Goal: Information Seeking & Learning: Learn about a topic

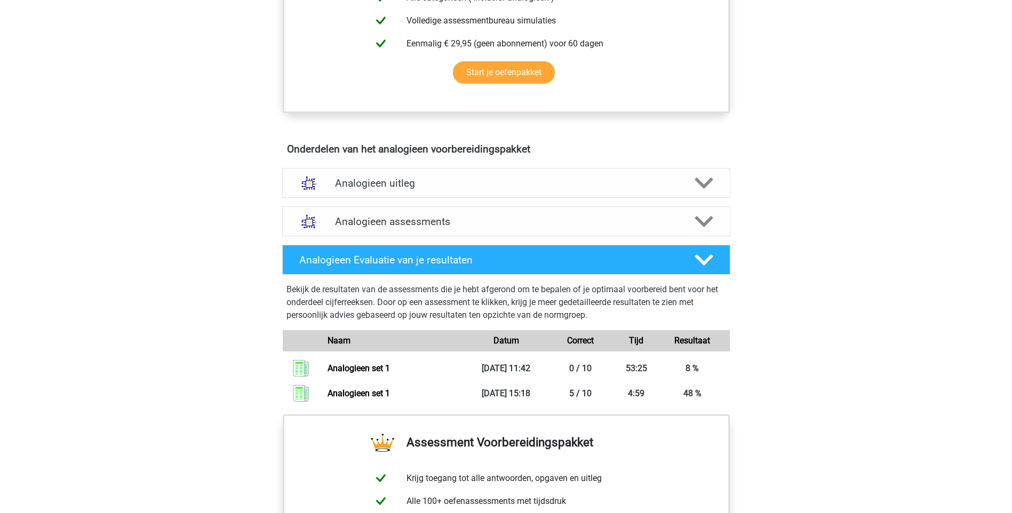
scroll to position [587, 0]
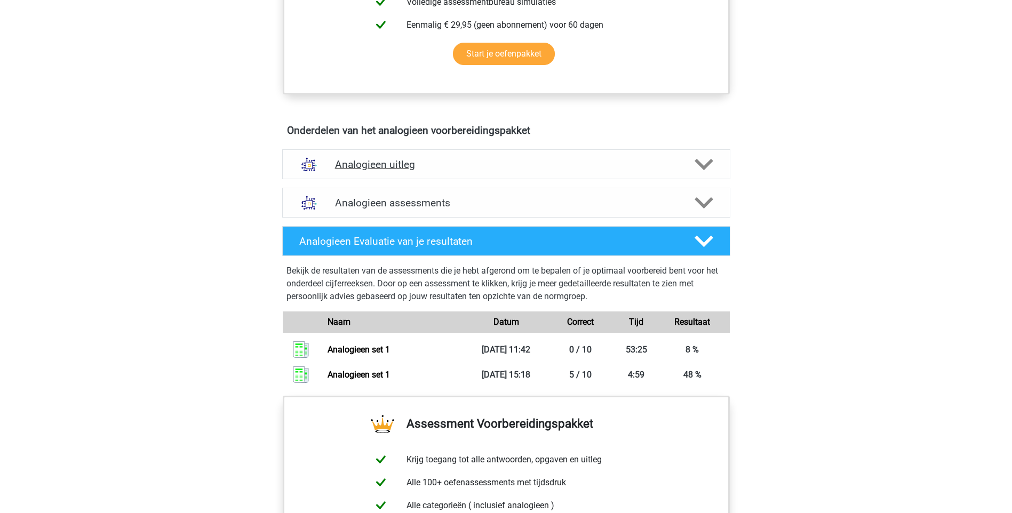
click at [367, 169] on h4 "Analogieen uitleg" at bounding box center [506, 164] width 343 height 12
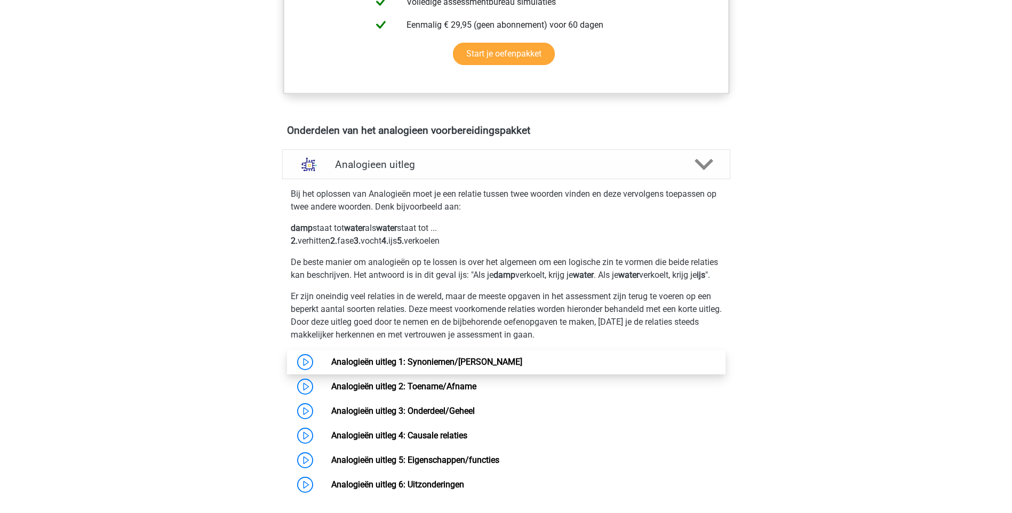
click at [504, 367] on link "Analogieën uitleg 1: Synoniemen/[PERSON_NAME]" at bounding box center [426, 362] width 191 height 10
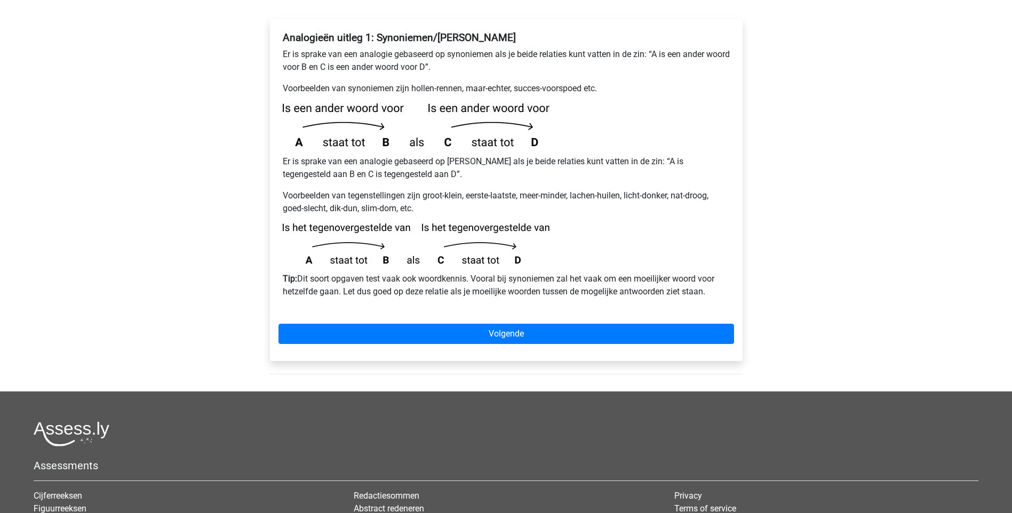
scroll to position [213, 0]
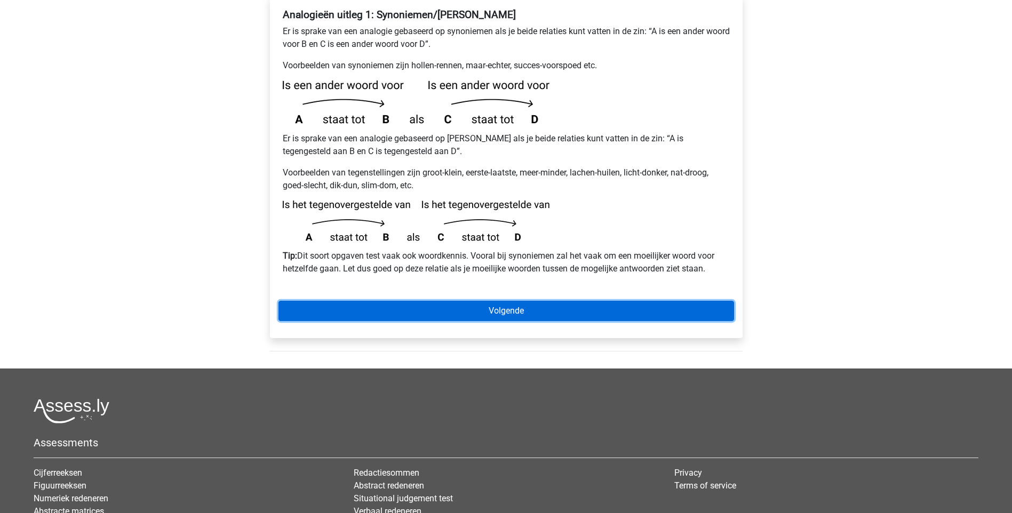
click at [583, 301] on link "Volgende" at bounding box center [507, 311] width 456 height 20
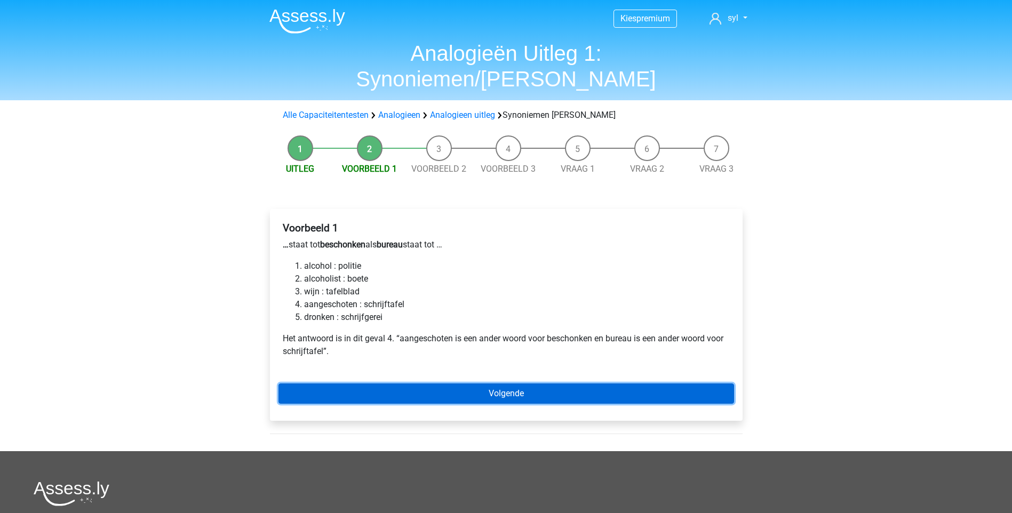
click at [522, 384] on link "Volgende" at bounding box center [507, 394] width 456 height 20
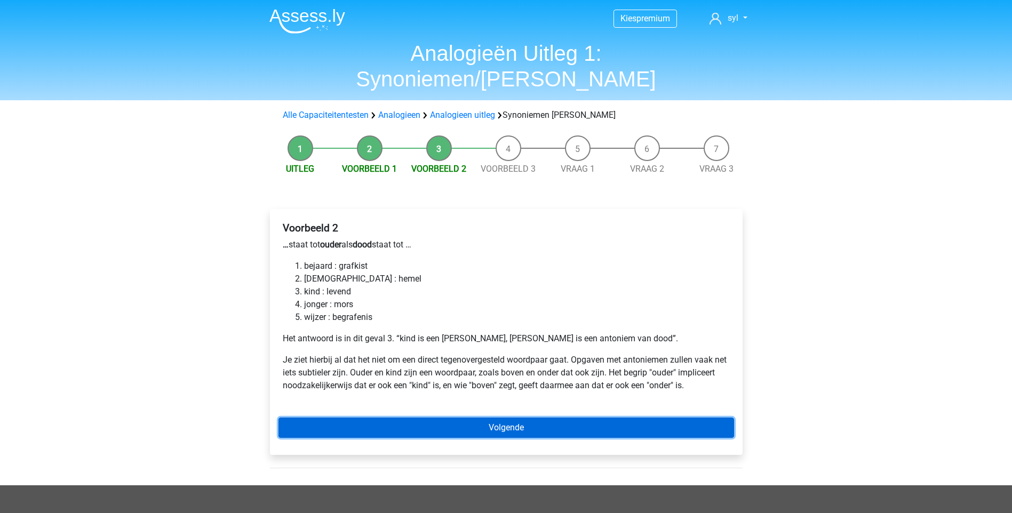
click at [507, 418] on link "Volgende" at bounding box center [507, 428] width 456 height 20
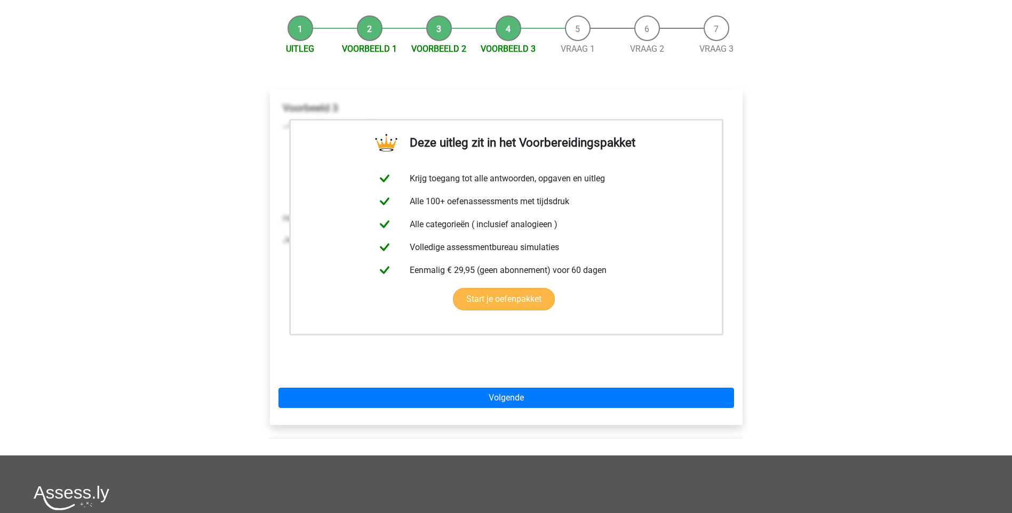
scroll to position [160, 0]
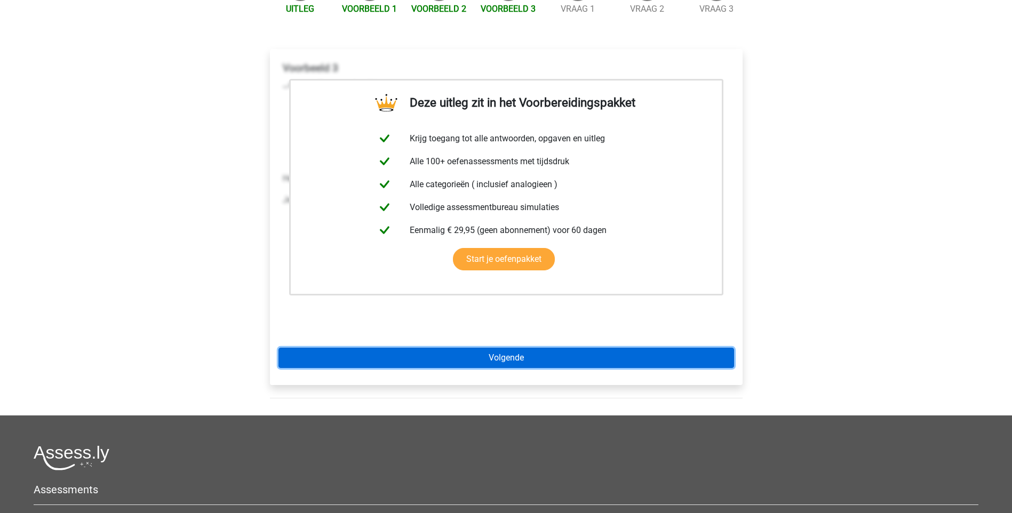
click at [618, 348] on link "Volgende" at bounding box center [507, 358] width 456 height 20
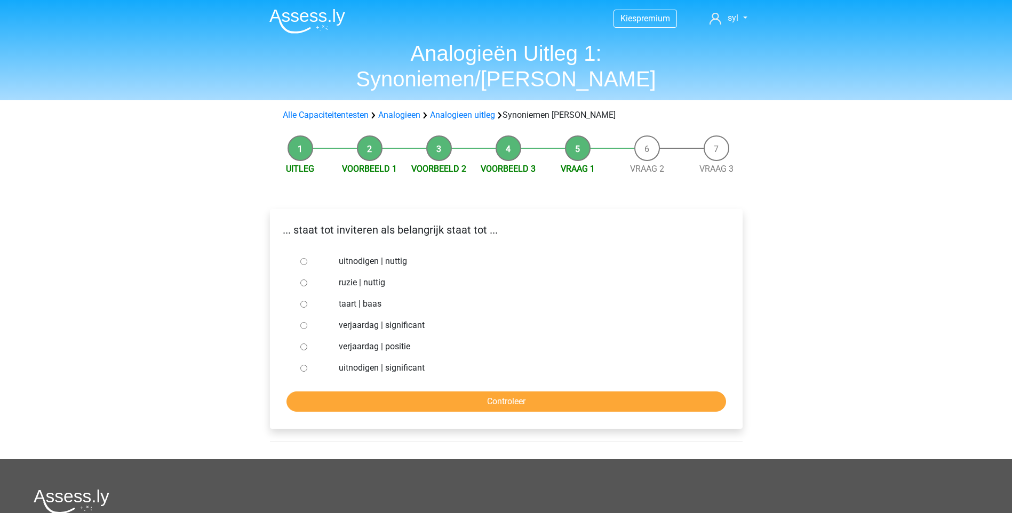
click at [303, 258] on input "uitnodigen | nuttig" at bounding box center [303, 261] width 7 height 7
radio input "true"
click at [485, 392] on input "Controleer" at bounding box center [507, 402] width 440 height 20
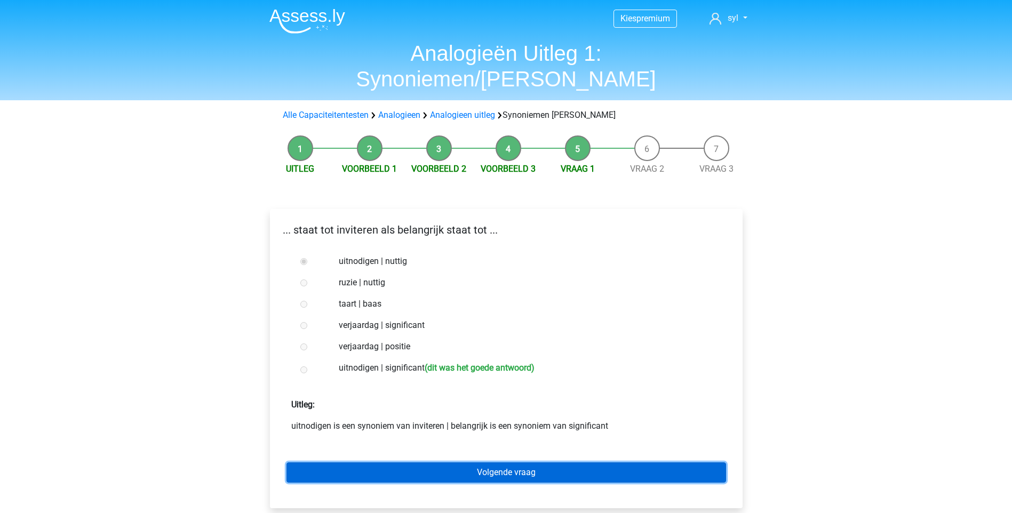
click at [482, 463] on link "Volgende vraag" at bounding box center [507, 473] width 440 height 20
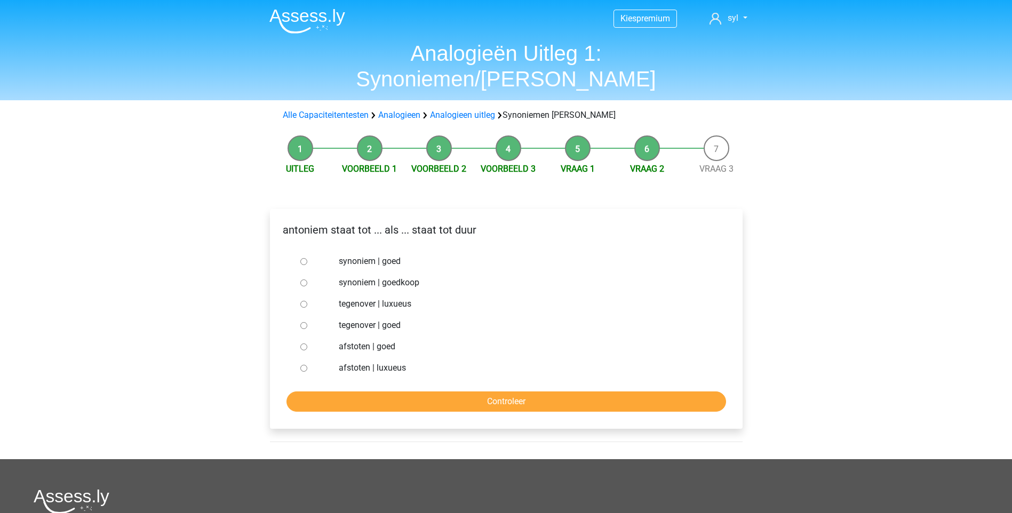
click at [305, 280] on input "synoniem | goedkoop" at bounding box center [303, 283] width 7 height 7
radio input "true"
click at [418, 392] on input "Controleer" at bounding box center [507, 402] width 440 height 20
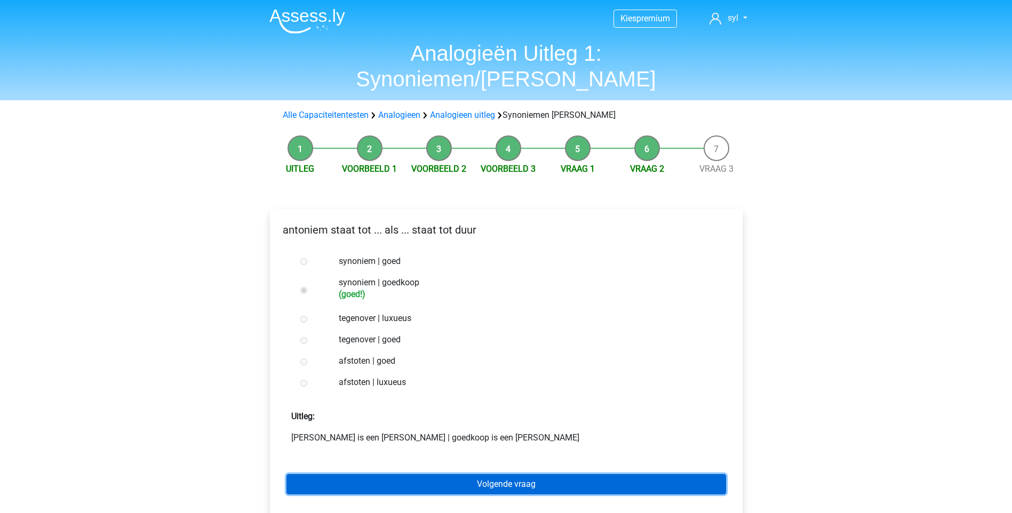
click at [480, 474] on link "Volgende vraag" at bounding box center [507, 484] width 440 height 20
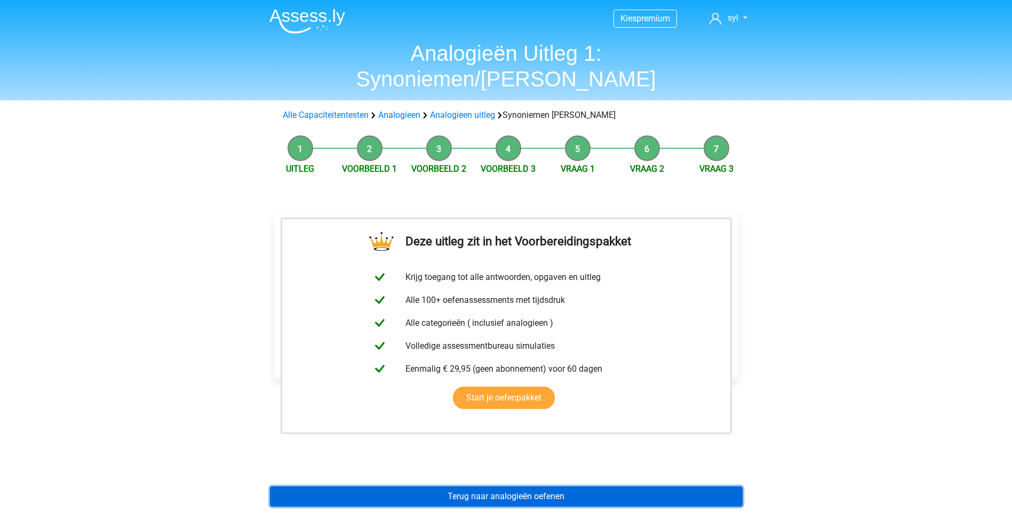
click at [478, 487] on link "Terug naar analogieën oefenen" at bounding box center [506, 497] width 473 height 20
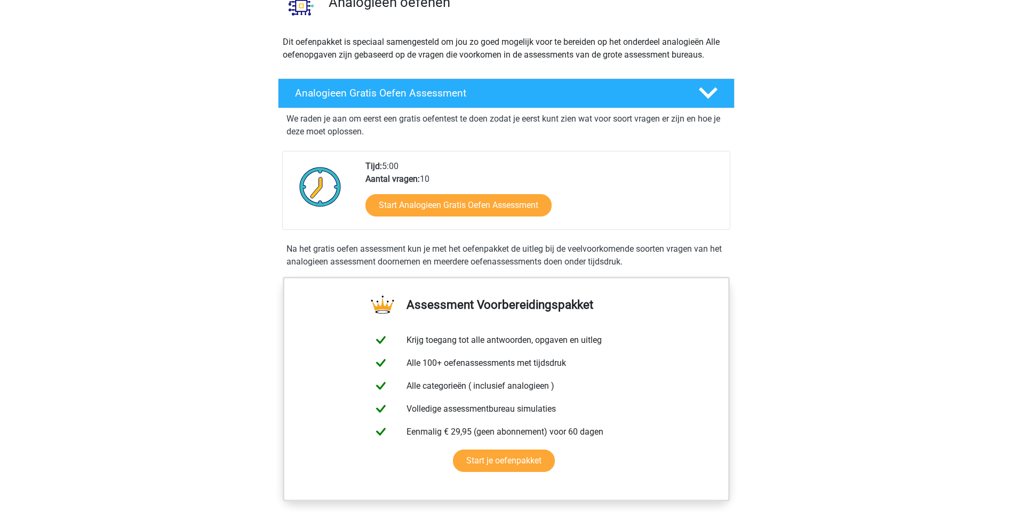
scroll to position [107, 0]
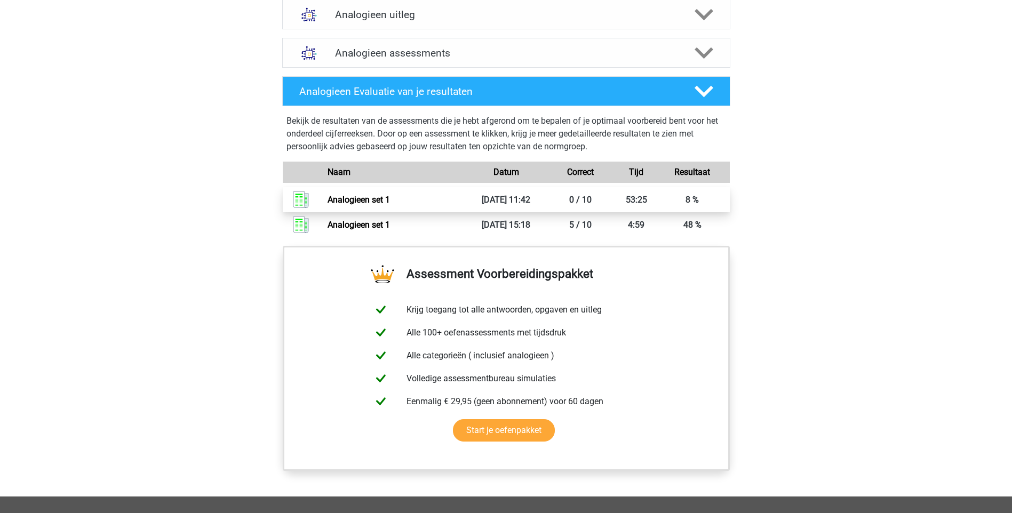
scroll to position [800, 0]
